Goal: Information Seeking & Learning: Learn about a topic

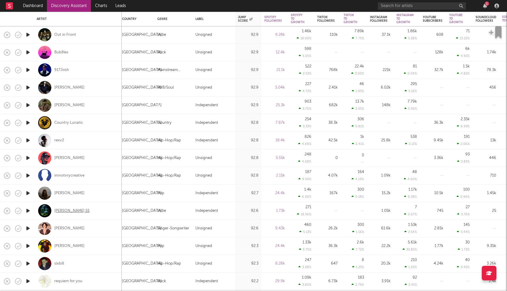
click at [69, 211] on div "[PERSON_NAME] 55" at bounding box center [71, 210] width 35 height 5
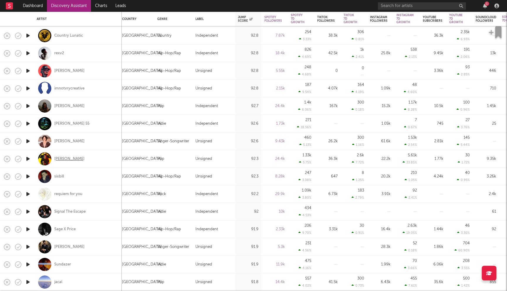
click at [59, 159] on div "[PERSON_NAME]" at bounding box center [69, 158] width 30 height 5
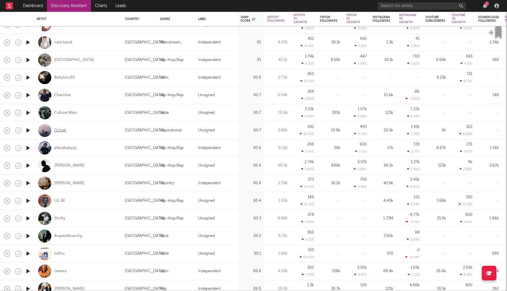
click at [63, 130] on div "Ochaè" at bounding box center [60, 130] width 12 height 5
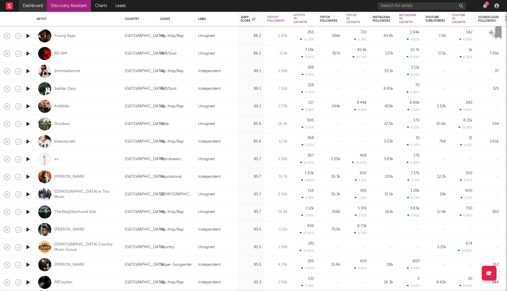
click at [35, 9] on link "Dashboard" at bounding box center [33, 6] width 28 height 12
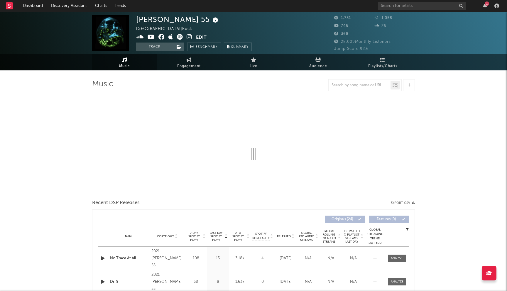
select select "1w"
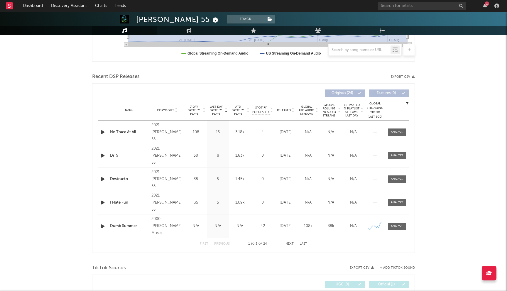
scroll to position [190, 0]
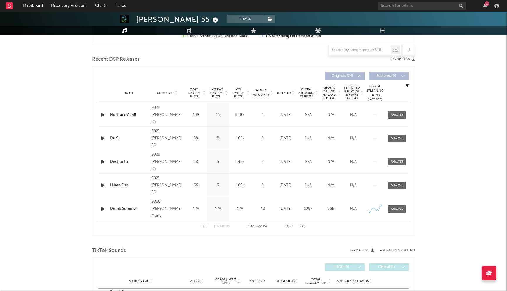
click at [218, 94] on span "Last Day Spotify Plays" at bounding box center [216, 93] width 16 height 11
click at [286, 93] on span "Released" at bounding box center [284, 93] width 14 height 4
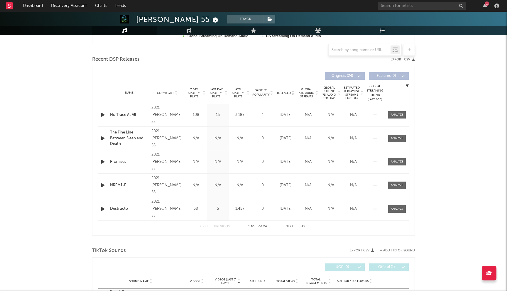
click at [286, 93] on span "Released" at bounding box center [284, 93] width 14 height 4
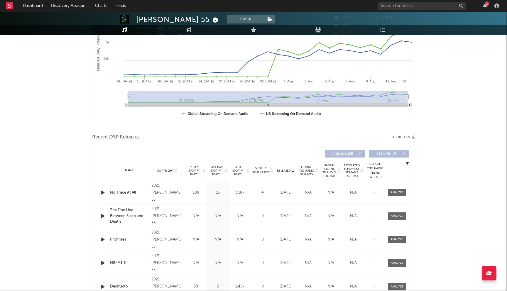
scroll to position [0, 0]
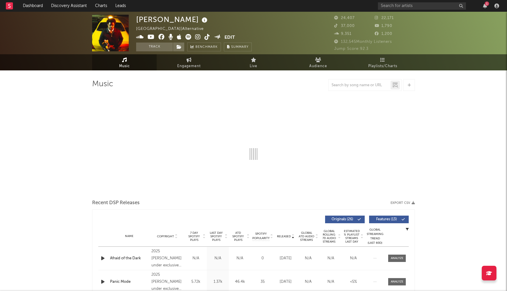
select select "6m"
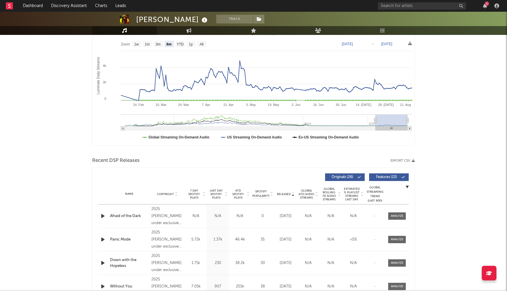
scroll to position [101, 0]
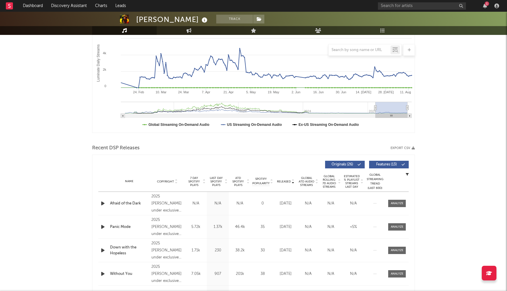
click at [216, 186] on span "Last Day Spotify Plays" at bounding box center [216, 181] width 16 height 11
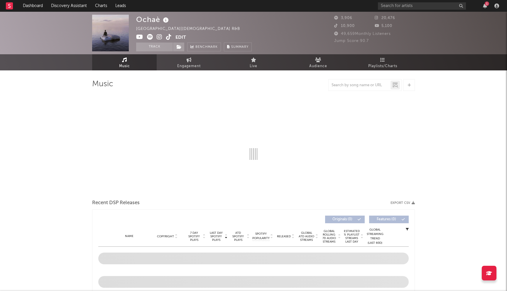
select select "1w"
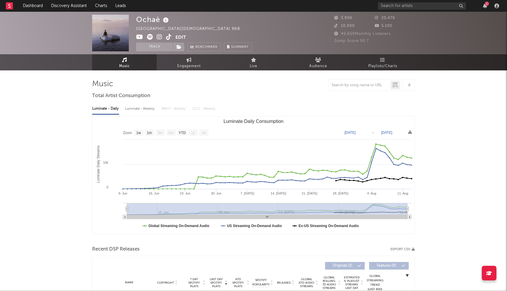
click at [158, 37] on icon at bounding box center [160, 37] width 6 height 6
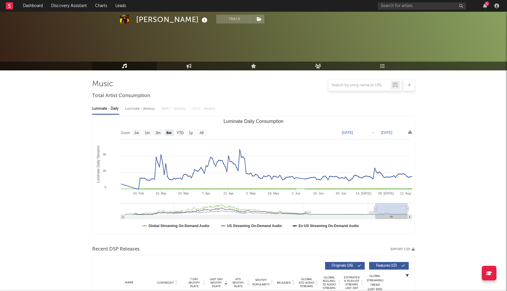
select select "6m"
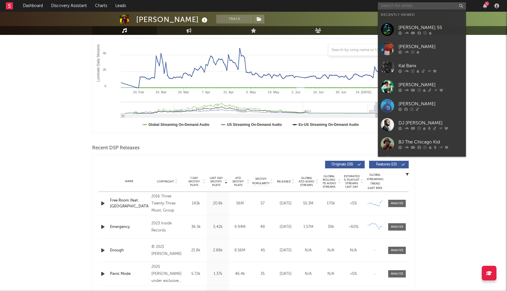
click at [404, 4] on input "text" at bounding box center [422, 5] width 88 height 7
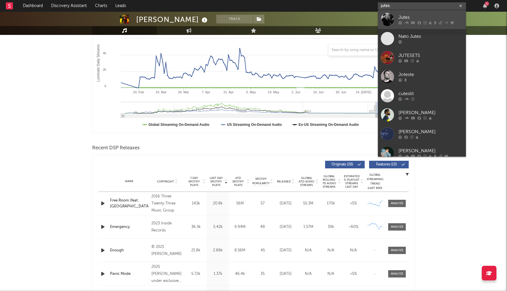
type input "jutes"
click at [400, 17] on div "Jutes" at bounding box center [431, 17] width 65 height 7
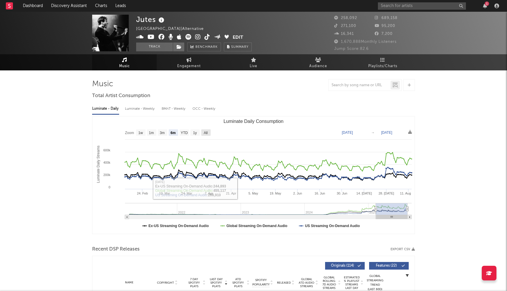
click at [207, 131] on text "All" at bounding box center [206, 133] width 4 height 4
select select "All"
type input "[DATE]"
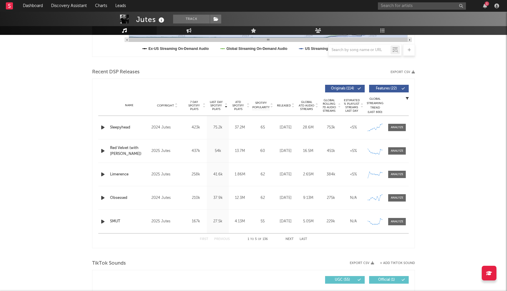
scroll to position [183, 0]
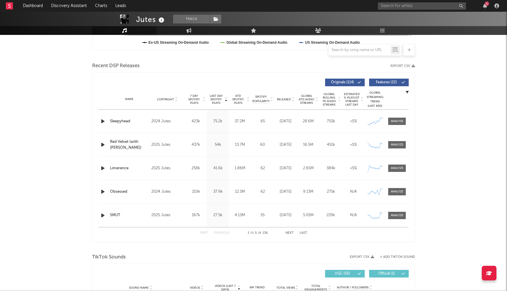
click at [290, 233] on button "Next" at bounding box center [290, 233] width 8 height 3
click at [290, 232] on button "Next" at bounding box center [290, 233] width 8 height 3
click at [292, 232] on button "Next" at bounding box center [290, 233] width 8 height 3
click at [220, 232] on button "Previous" at bounding box center [222, 233] width 16 height 3
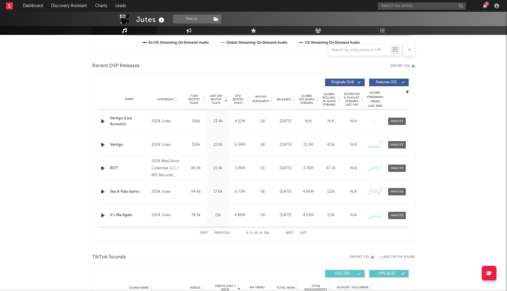
click at [220, 232] on button "Previous" at bounding box center [222, 233] width 16 height 3
click at [387, 7] on input "text" at bounding box center [422, 5] width 88 height 7
type input "sjmadeit"
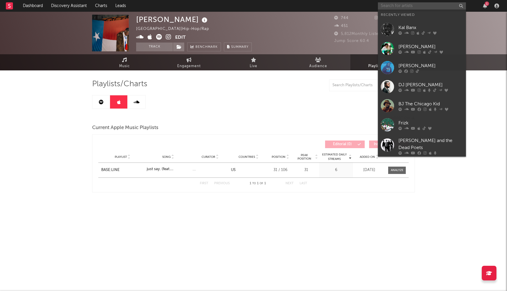
click at [391, 3] on input "text" at bounding box center [422, 5] width 88 height 7
paste input "[URL][DOMAIN_NAME]"
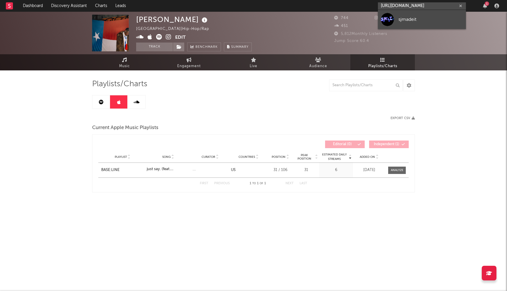
type input "[URL][DOMAIN_NAME]"
click at [405, 21] on div "sjmadeit" at bounding box center [431, 19] width 65 height 7
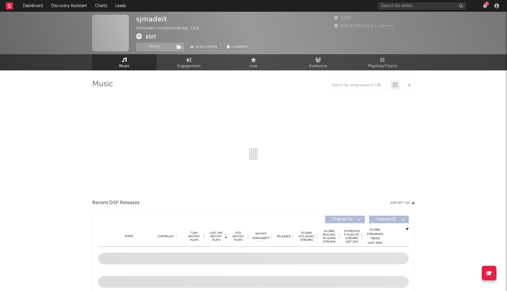
select select "1w"
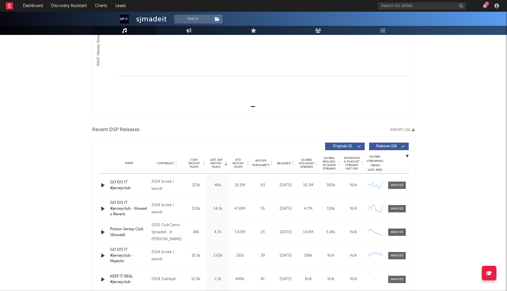
scroll to position [139, 0]
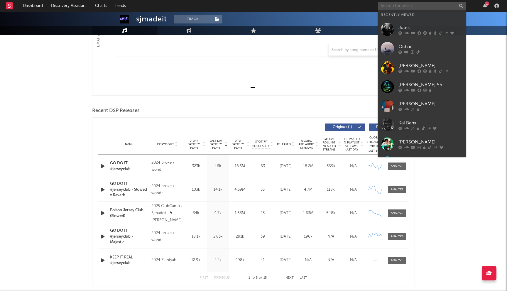
click at [394, 9] on input "text" at bounding box center [422, 5] width 88 height 7
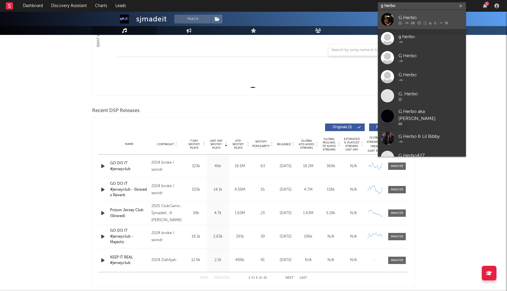
type input "g herbo"
click at [409, 18] on div "G Herbo" at bounding box center [431, 17] width 65 height 7
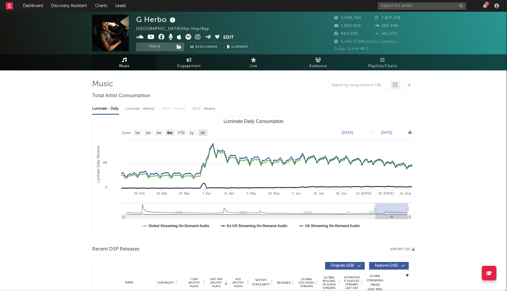
click at [205, 132] on rect "Luminate Daily Consumption" at bounding box center [202, 132] width 9 height 6
select select "All"
type input "[DATE]"
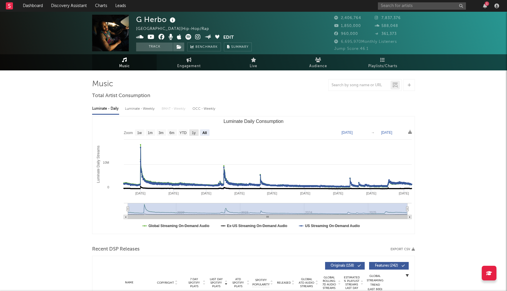
click at [193, 133] on text "1y" at bounding box center [194, 133] width 4 height 4
select select "1y"
type input "[DATE]"
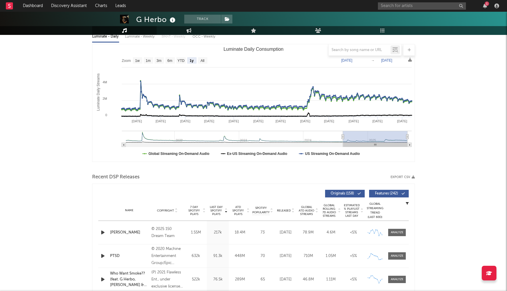
scroll to position [36, 0]
